Goal: Information Seeking & Learning: Check status

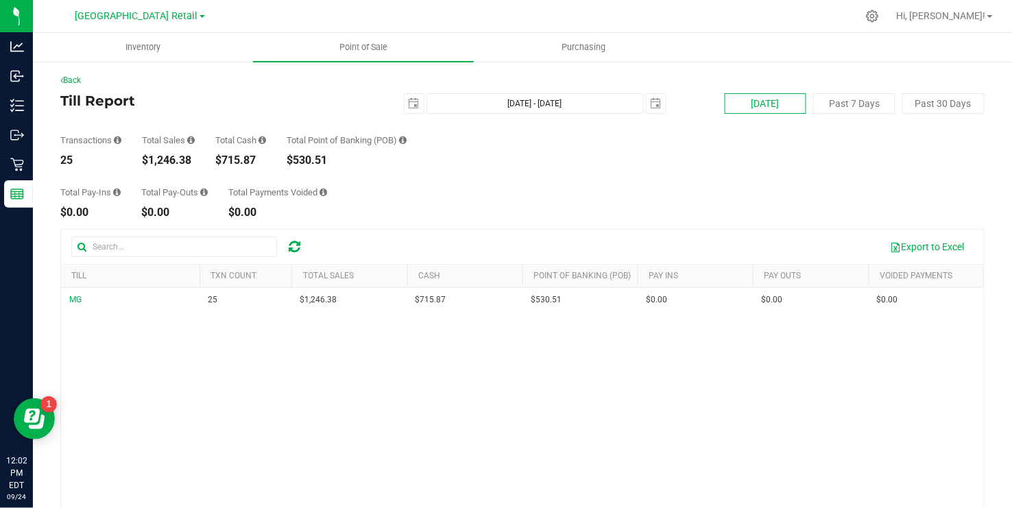
click at [754, 110] on button "[DATE]" at bounding box center [766, 103] width 82 height 21
type input "[DATE] - [DATE]"
click at [348, 93] on h4 "Till Report" at bounding box center [214, 100] width 308 height 15
click at [748, 102] on button "[DATE]" at bounding box center [766, 103] width 82 height 21
type input "[DATE] - [DATE]"
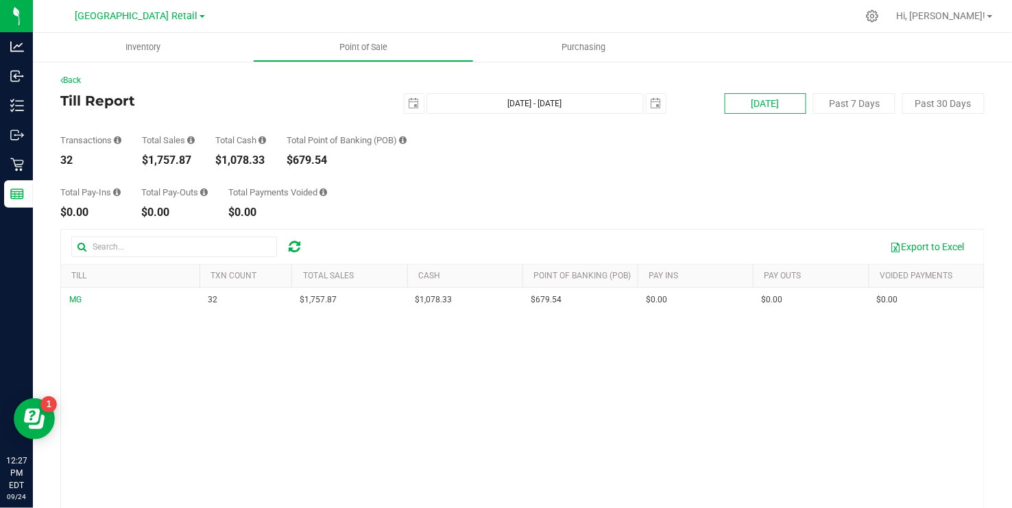
click at [760, 110] on button "[DATE]" at bounding box center [766, 103] width 82 height 21
type input "[DATE] - [DATE]"
click at [669, 184] on div "Total Pay-Ins $0.00 Total Pay-Outs $0.00 Total Payments Voided $0.00" at bounding box center [522, 192] width 924 height 52
click at [761, 99] on button "[DATE]" at bounding box center [766, 103] width 82 height 21
type input "[DATE] - [DATE]"
